Goal: Information Seeking & Learning: Learn about a topic

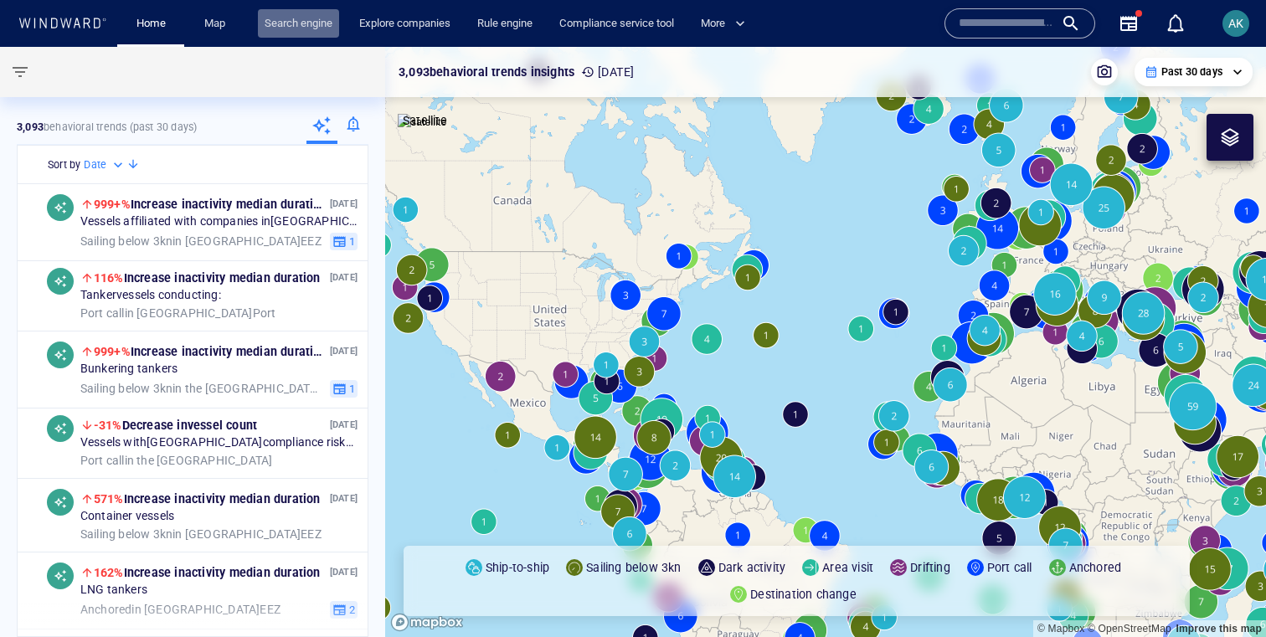
click at [306, 16] on link "Search engine" at bounding box center [298, 23] width 81 height 29
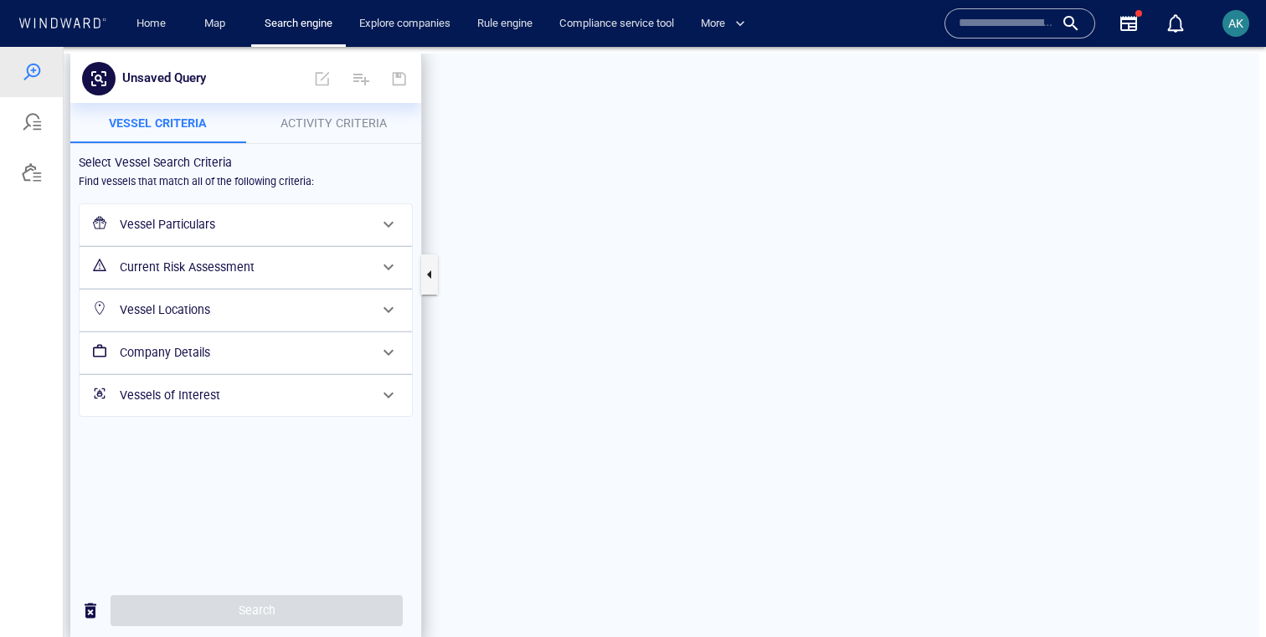
click at [305, 116] on span "Activity Criteria" at bounding box center [333, 122] width 106 height 13
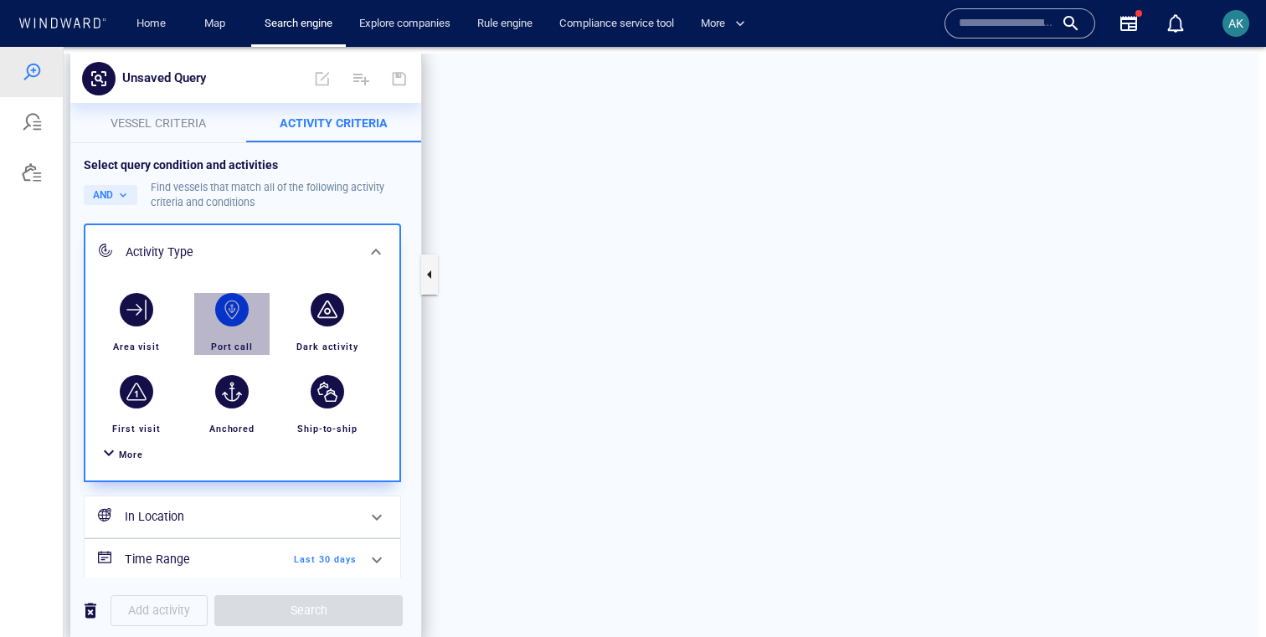
click at [220, 310] on div "button" at bounding box center [231, 309] width 33 height 33
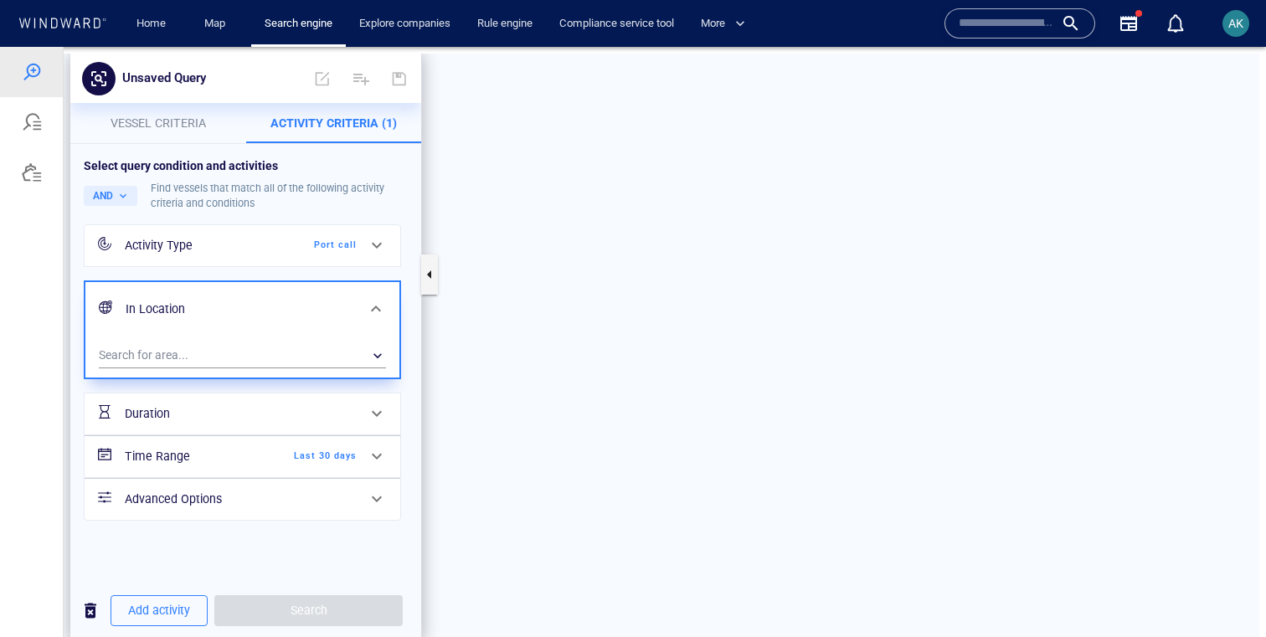
click at [203, 337] on div "Search for area... ​" at bounding box center [242, 357] width 314 height 41
click at [176, 353] on div "​" at bounding box center [242, 355] width 287 height 25
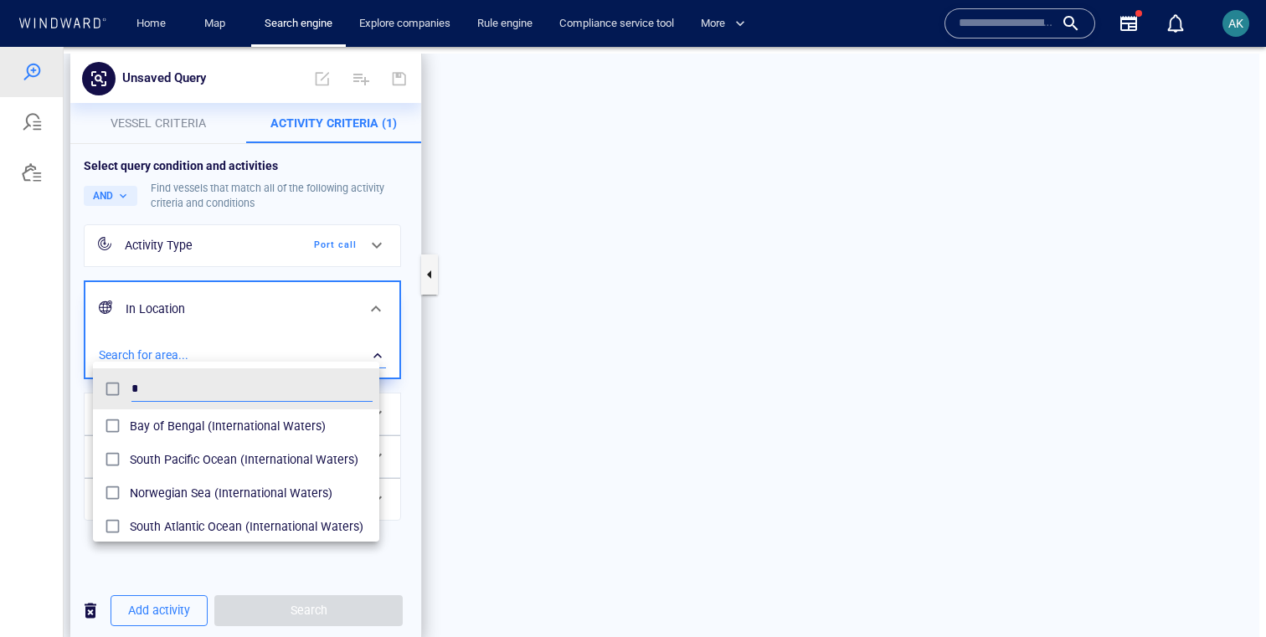
scroll to position [167, 286]
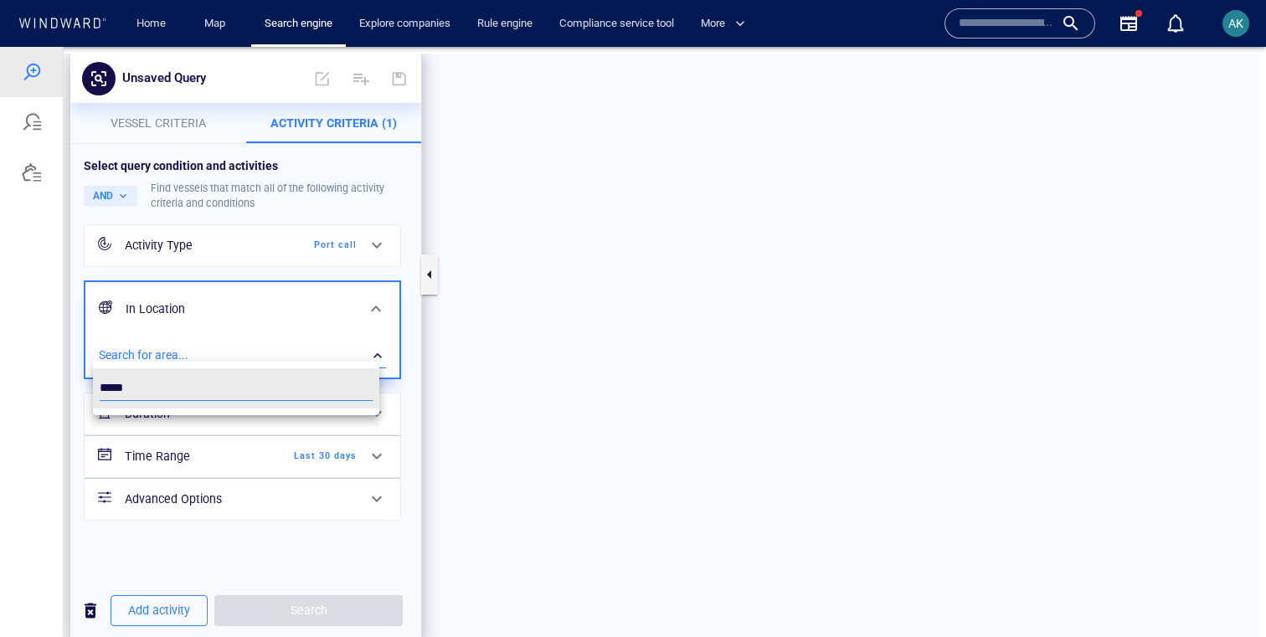
type input "******"
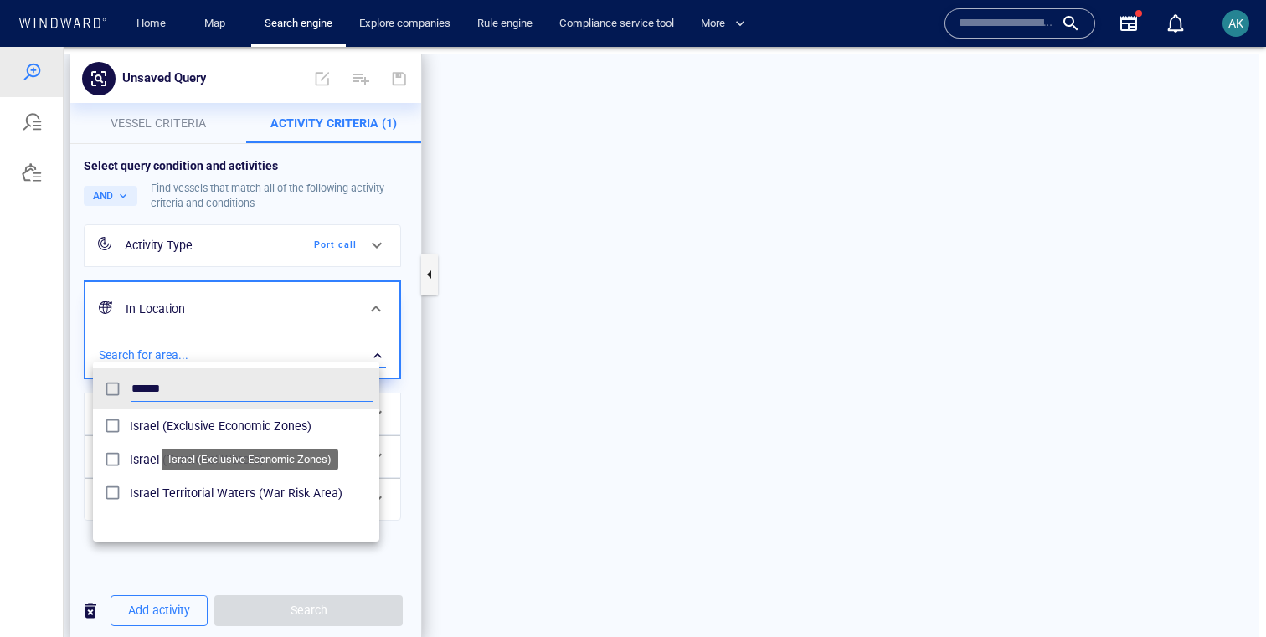
type input "******"
click at [218, 419] on span "Israel (Exclusive Economic Zones)" at bounding box center [251, 426] width 243 height 20
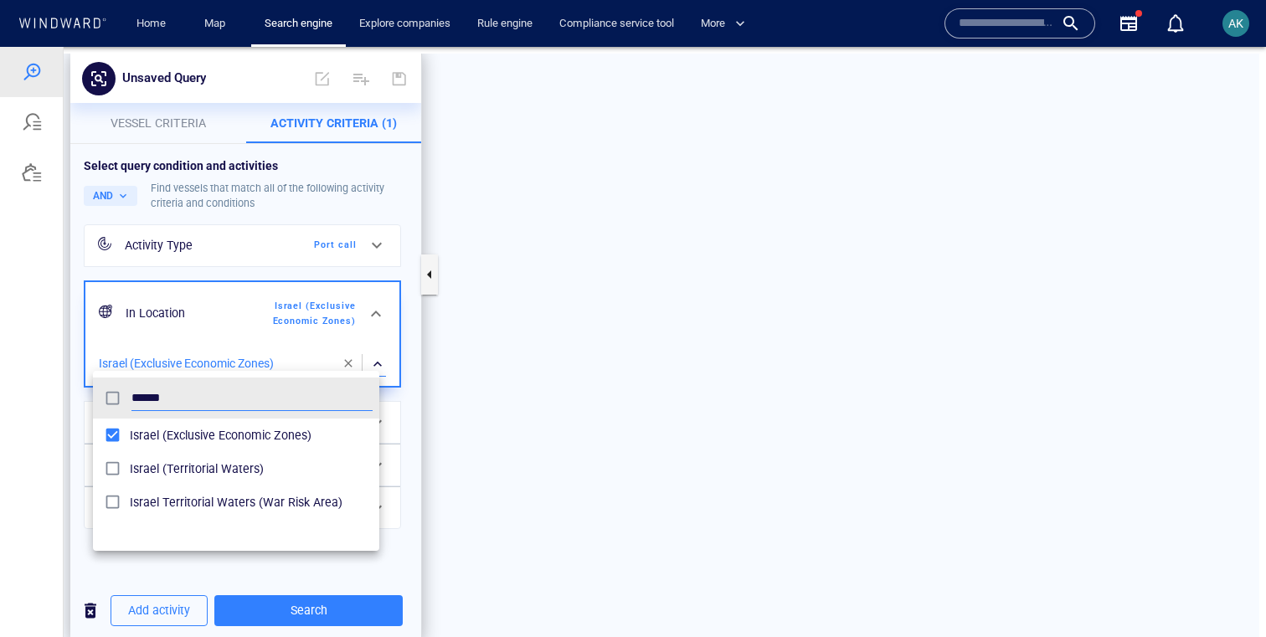
click at [315, 294] on div at bounding box center [633, 342] width 1266 height 590
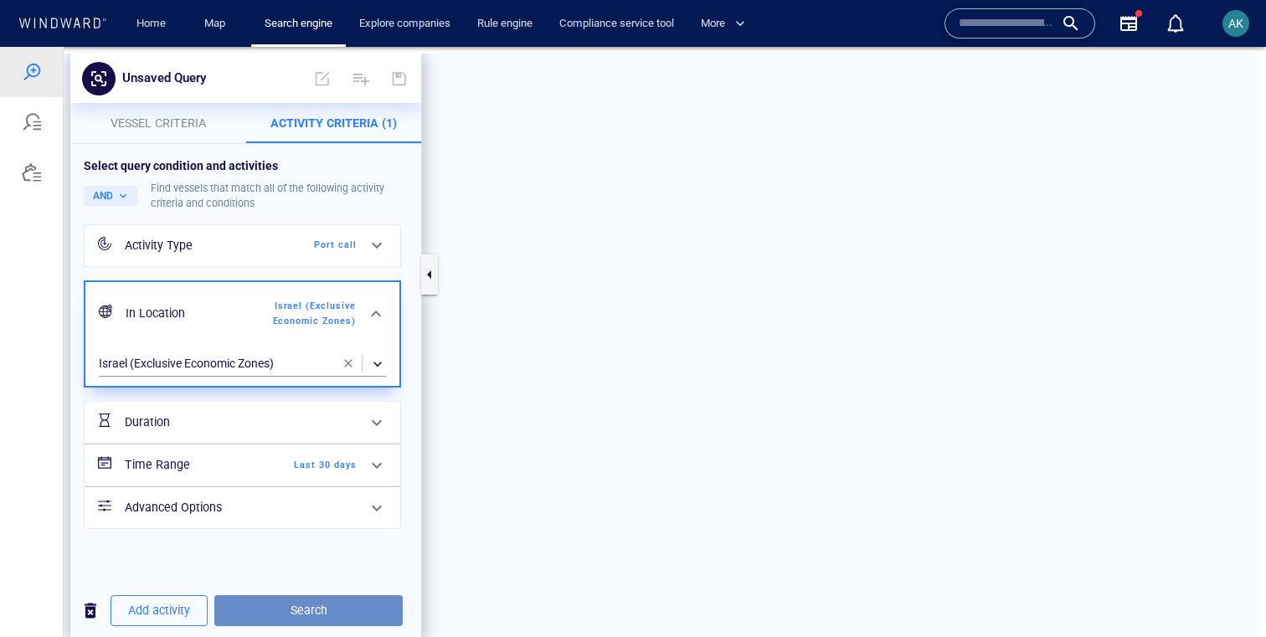
click at [286, 600] on span "Search" at bounding box center [309, 610] width 162 height 21
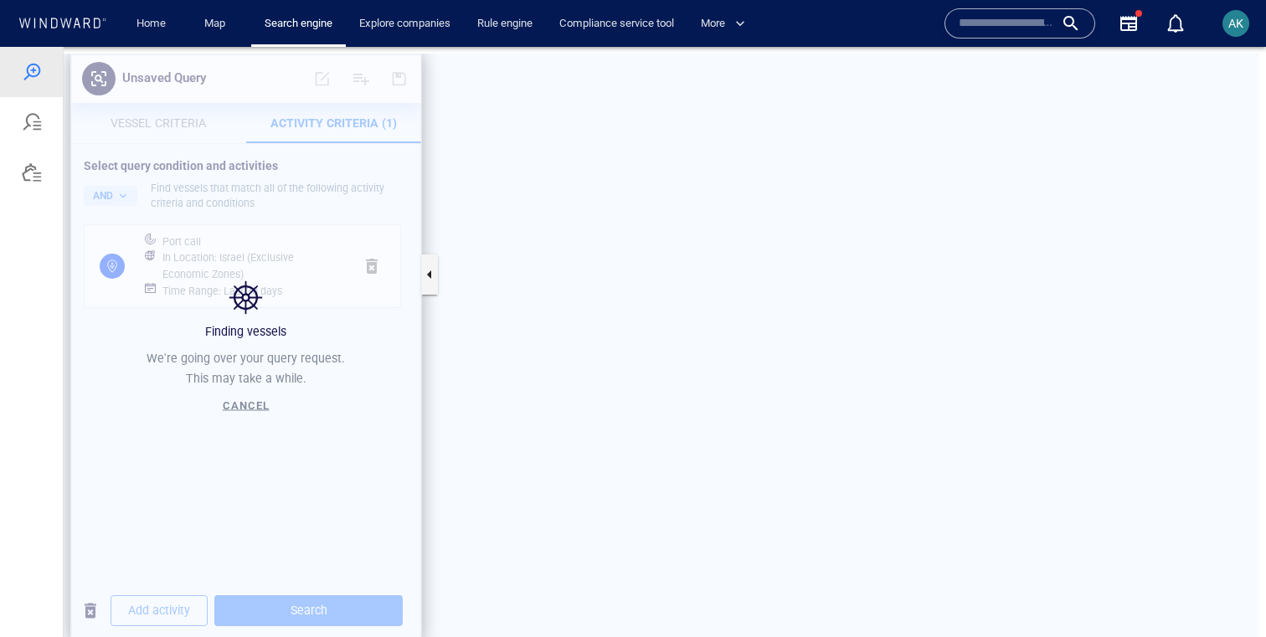
drag, startPoint x: 1099, startPoint y: 386, endPoint x: 663, endPoint y: 347, distance: 437.9
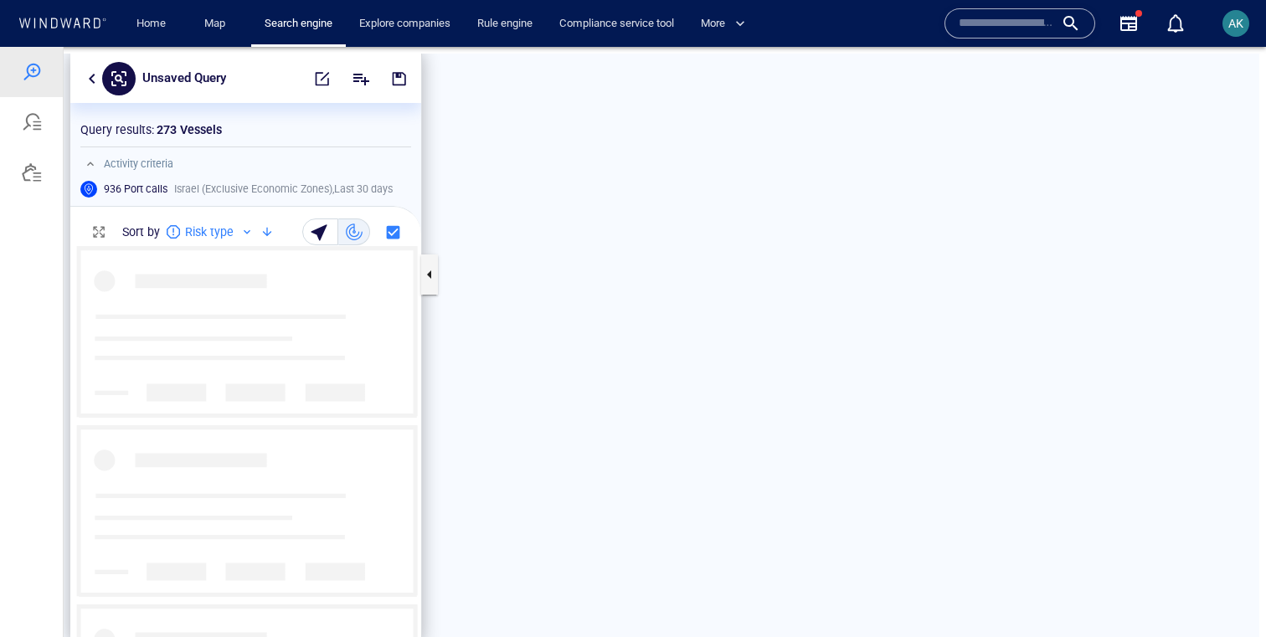
scroll to position [398, 351]
drag, startPoint x: 599, startPoint y: 165, endPoint x: 812, endPoint y: 339, distance: 275.5
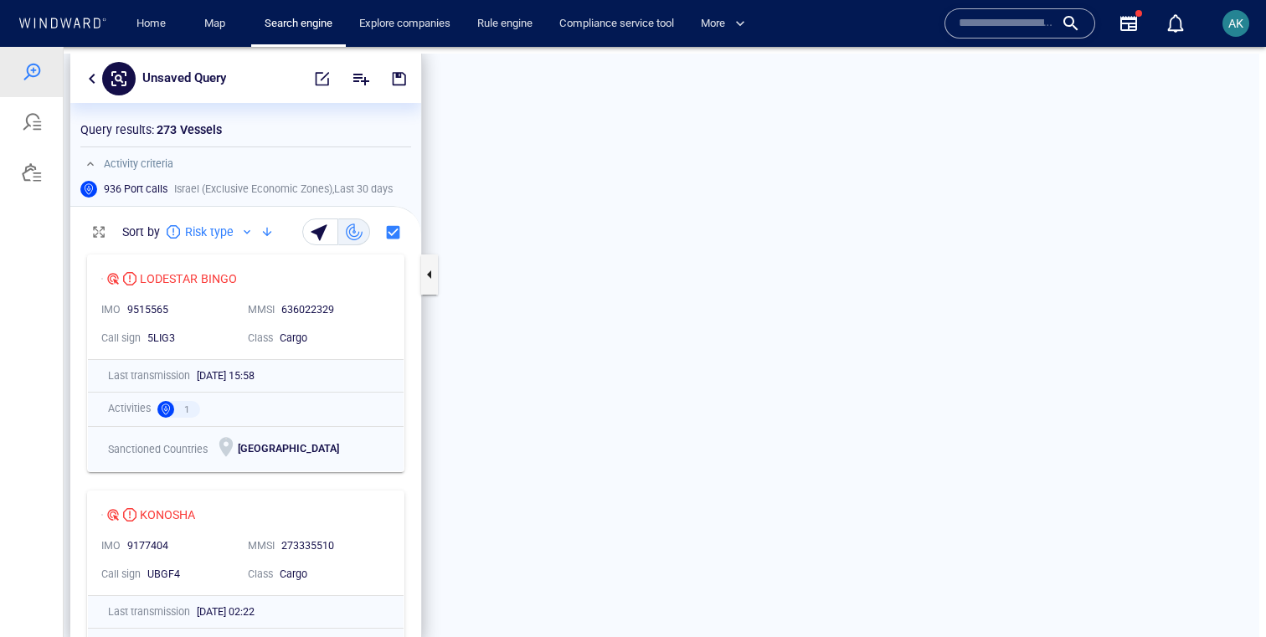
click at [209, 331] on div "5LIG3" at bounding box center [190, 338] width 87 height 15
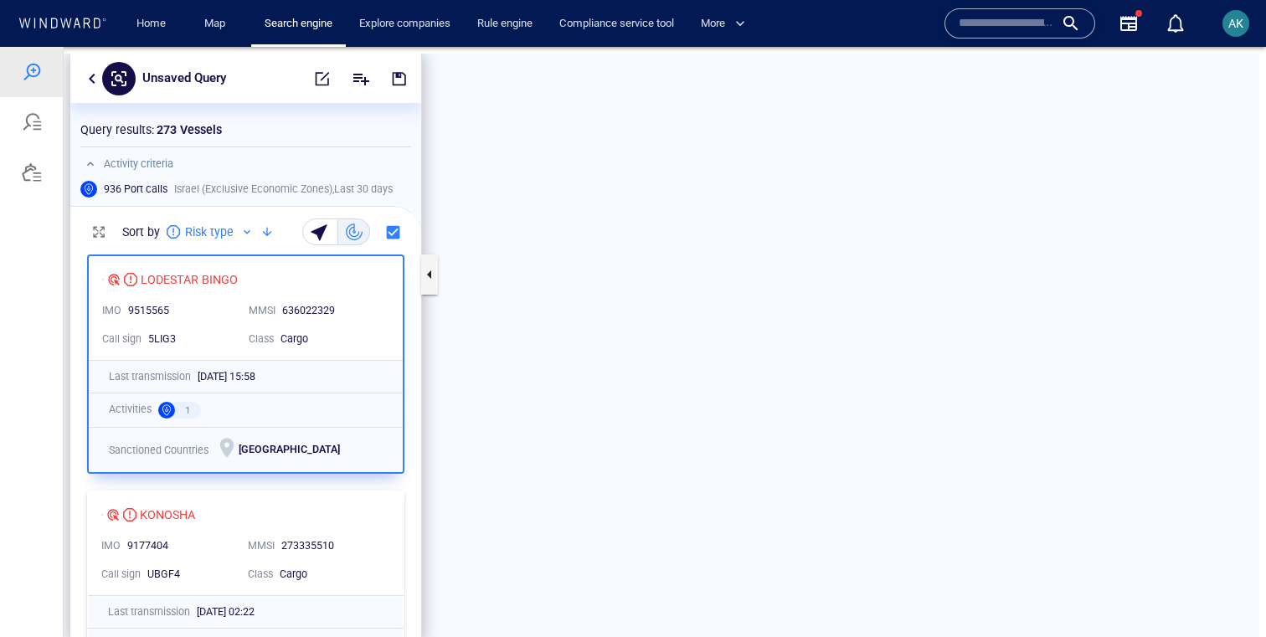
drag, startPoint x: 1036, startPoint y: 334, endPoint x: 464, endPoint y: 67, distance: 631.8
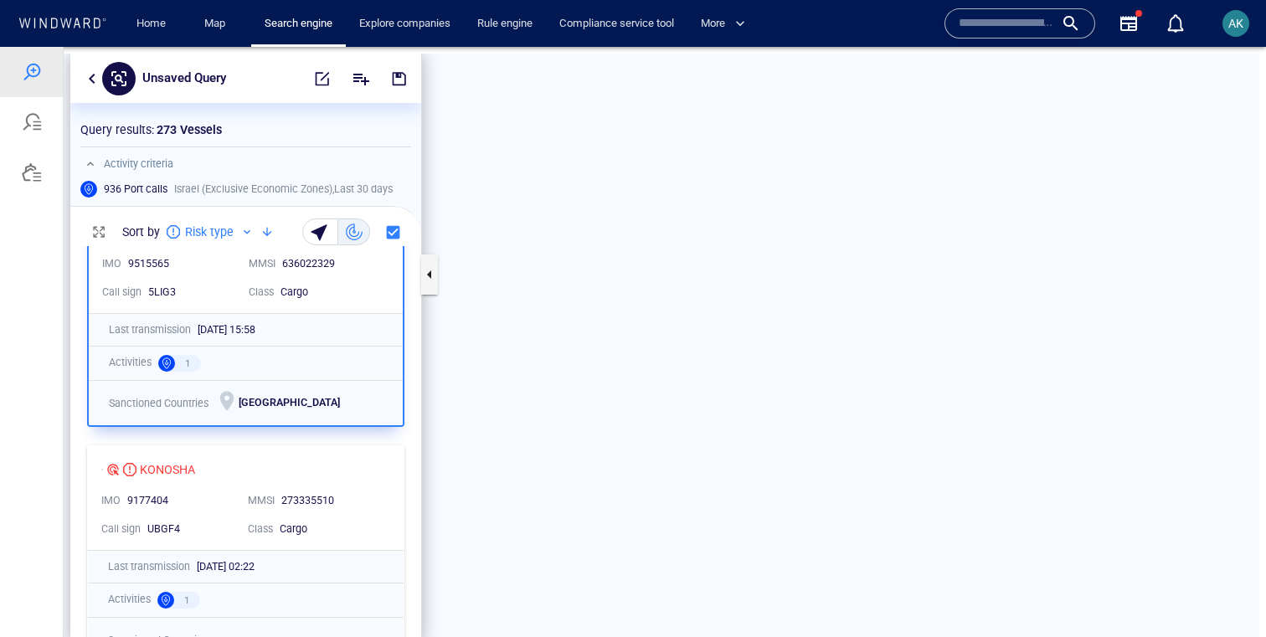
scroll to position [46, 0]
drag, startPoint x: 931, startPoint y: 341, endPoint x: 1050, endPoint y: 301, distance: 125.2
